Goal: Information Seeking & Learning: Learn about a topic

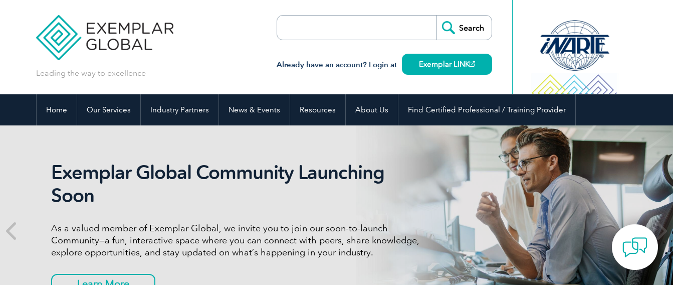
click at [375, 24] on input "search" at bounding box center [334, 28] width 105 height 24
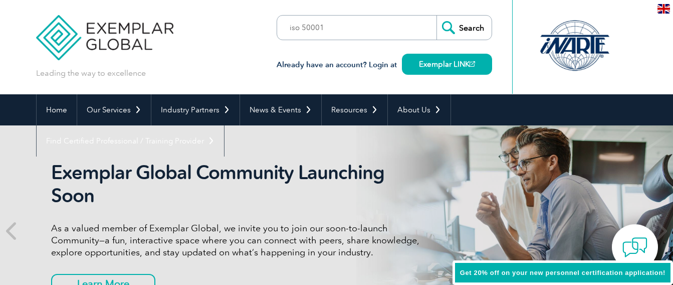
type input "iso 50001"
click at [437, 16] on input "Search" at bounding box center [464, 28] width 55 height 24
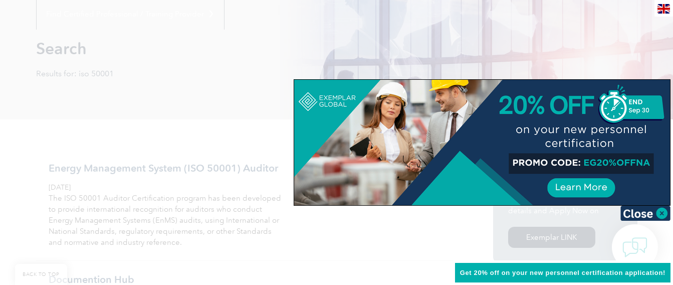
scroll to position [147, 0]
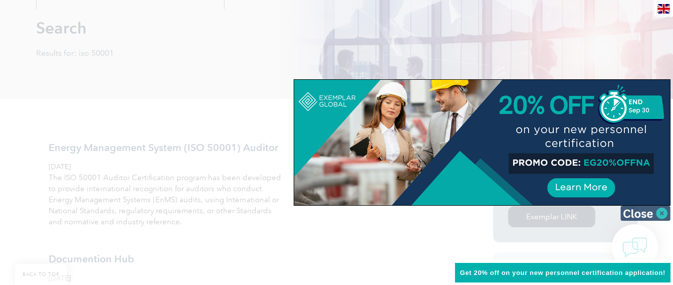
click at [662, 215] on img at bounding box center [645, 212] width 50 height 15
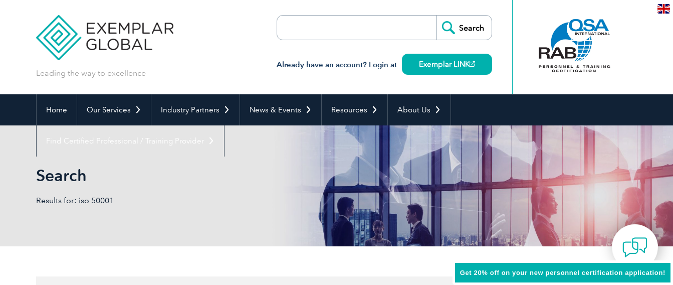
scroll to position [20, 0]
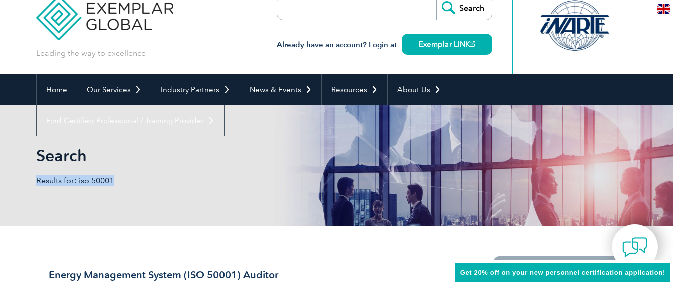
drag, startPoint x: 362, startPoint y: 189, endPoint x: 353, endPoint y: 155, distance: 34.9
click at [353, 155] on div "Search Results for: iso 50001" at bounding box center [336, 165] width 601 height 121
